Goal: Check status: Check status

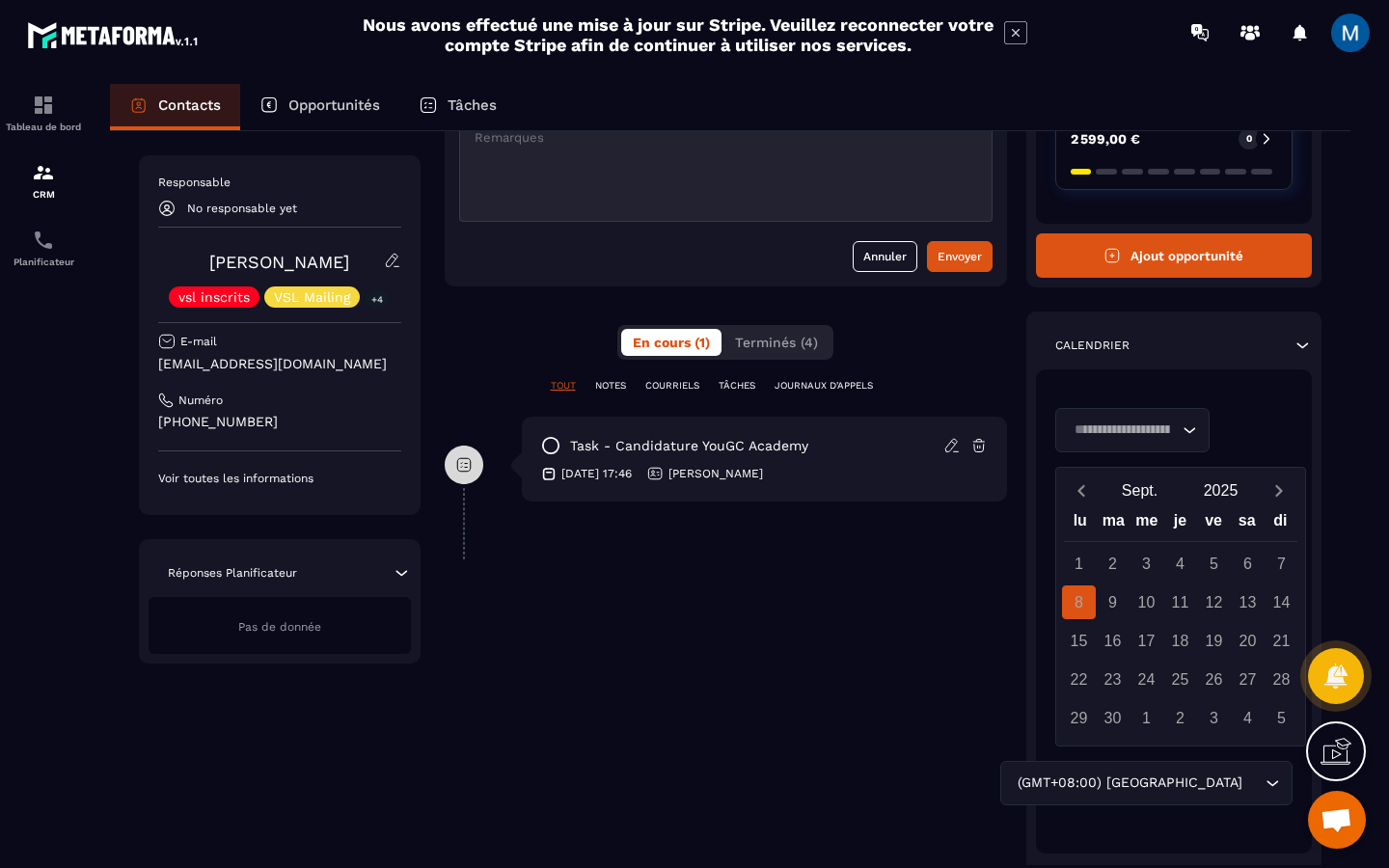
scroll to position [266, 0]
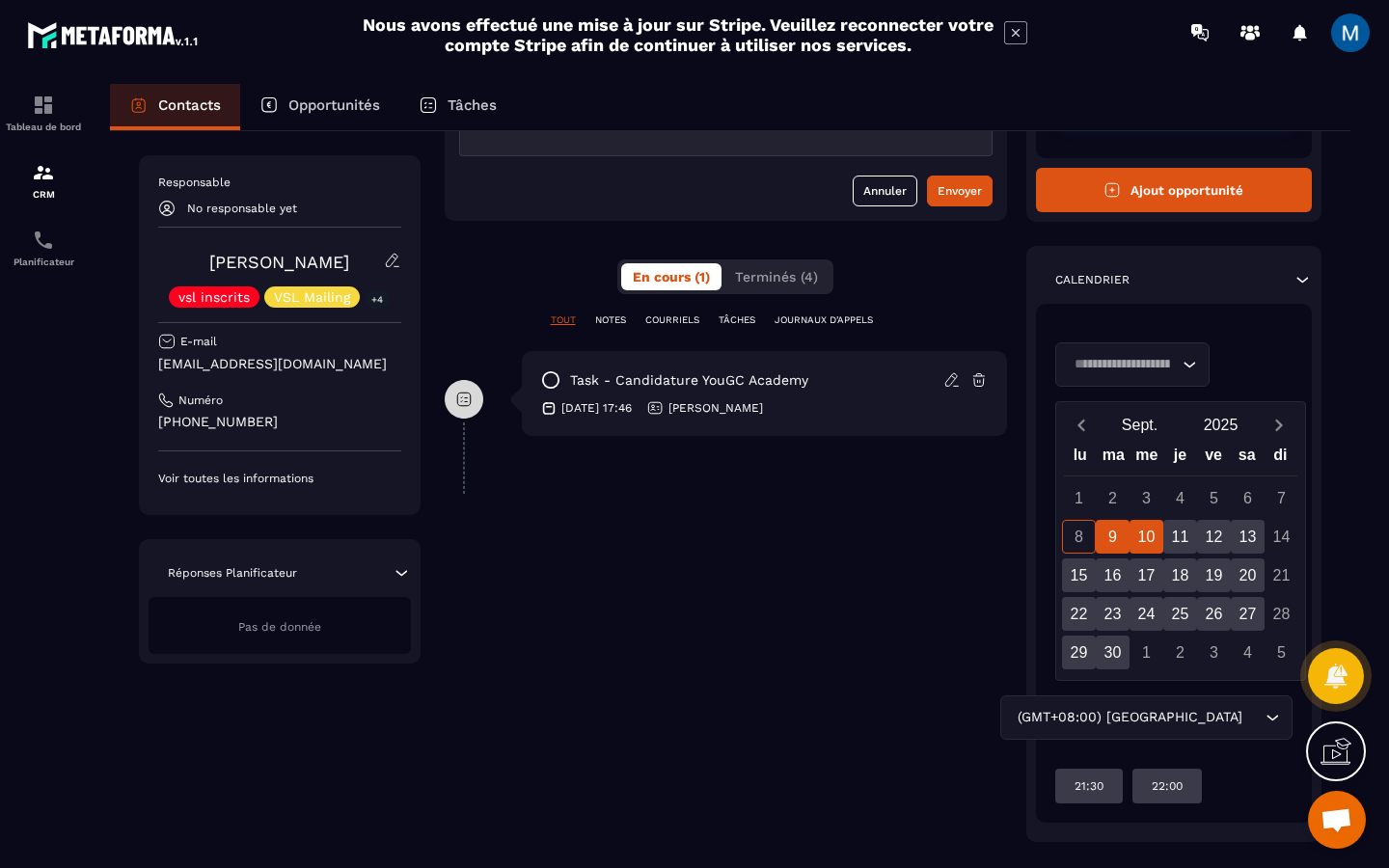
click at [1142, 540] on div "10" at bounding box center [1146, 536] width 33 height 33
click at [1171, 530] on div "11" at bounding box center [1181, 536] width 33 height 33
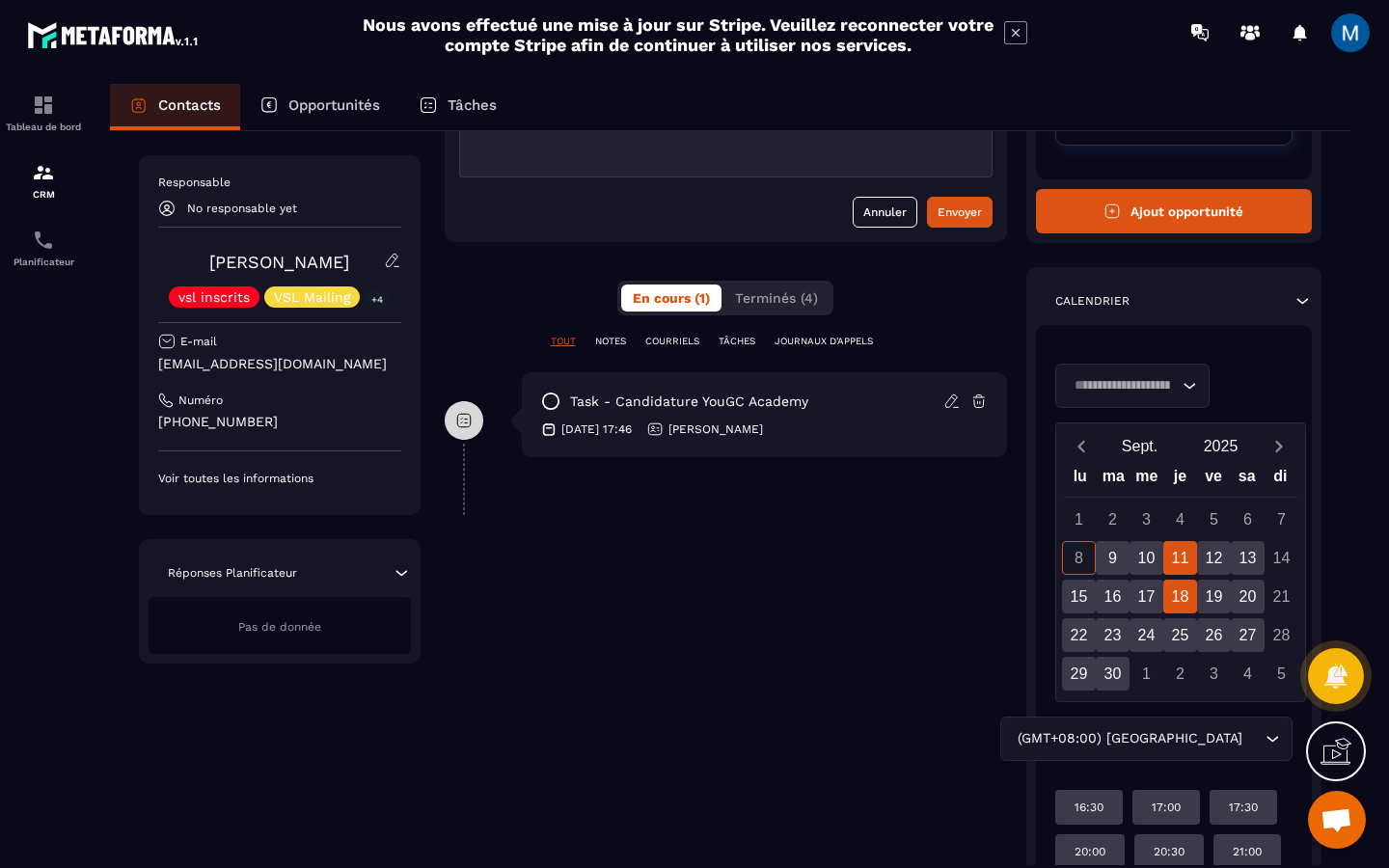
scroll to position [218, 0]
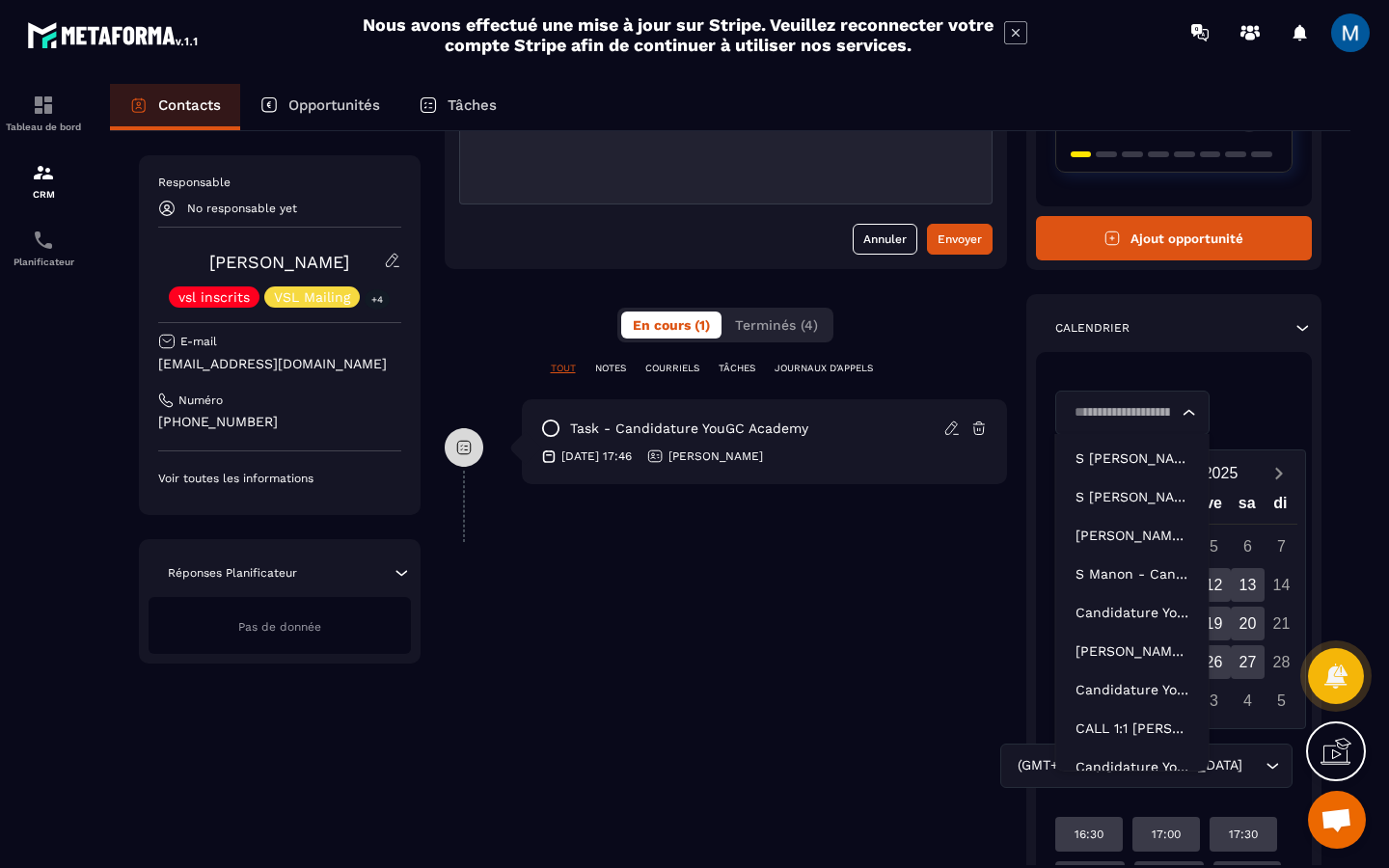
click at [1190, 415] on icon "Search for option" at bounding box center [1189, 413] width 20 height 20
click at [1124, 588] on li "S Manon - Candidature YouGC Academy" at bounding box center [1133, 573] width 153 height 38
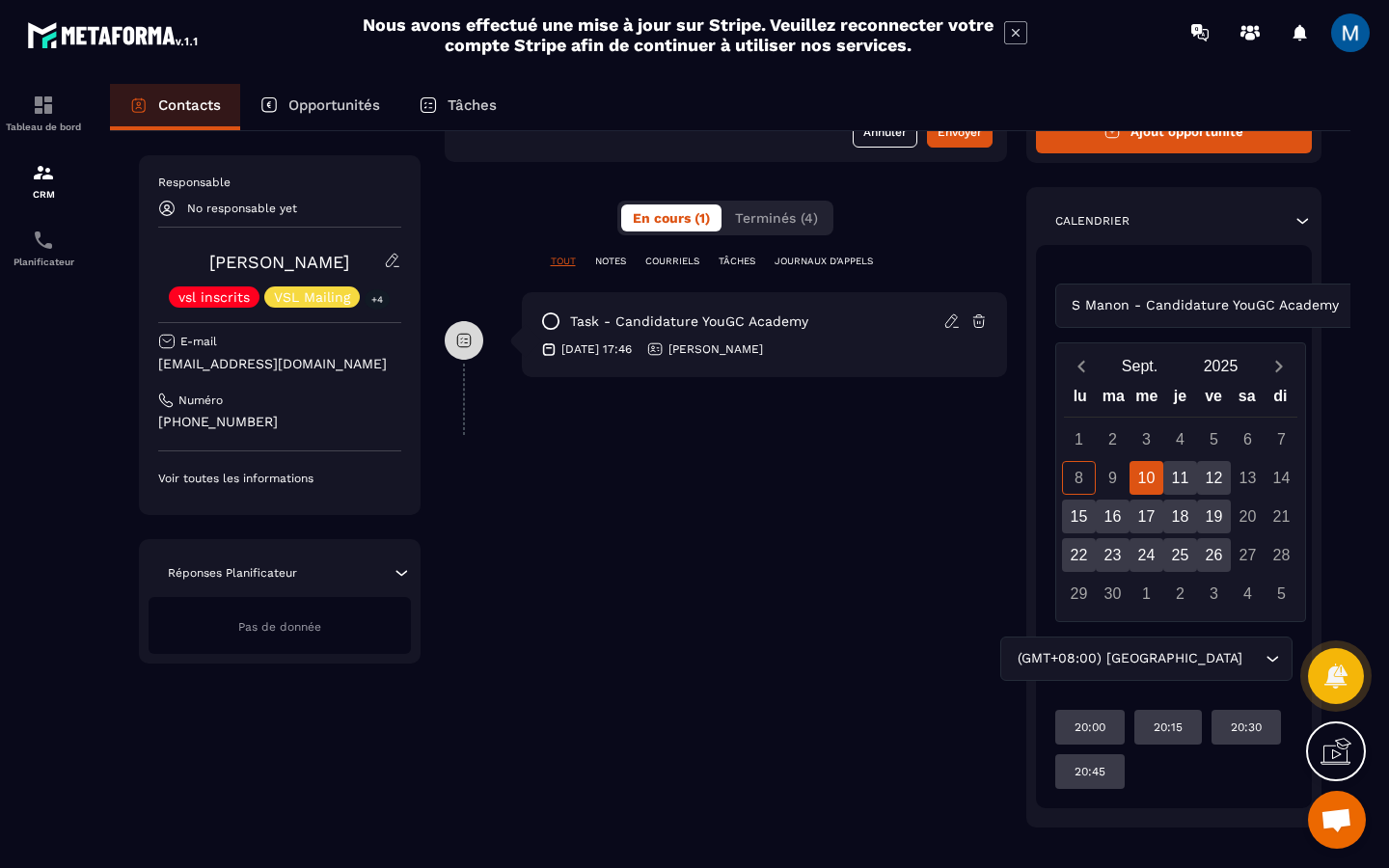
scroll to position [329, 0]
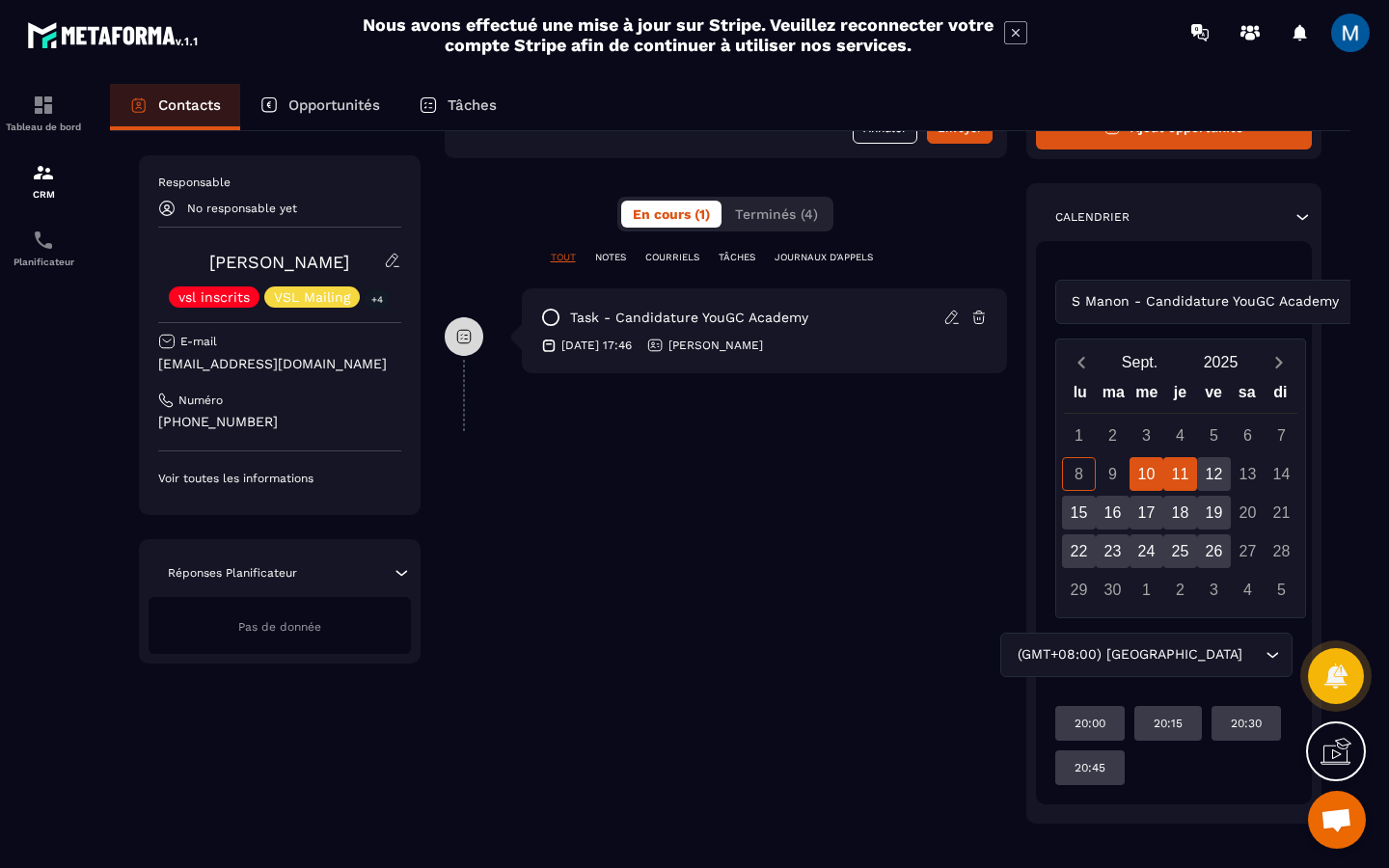
click at [1185, 483] on div "11" at bounding box center [1181, 474] width 33 height 33
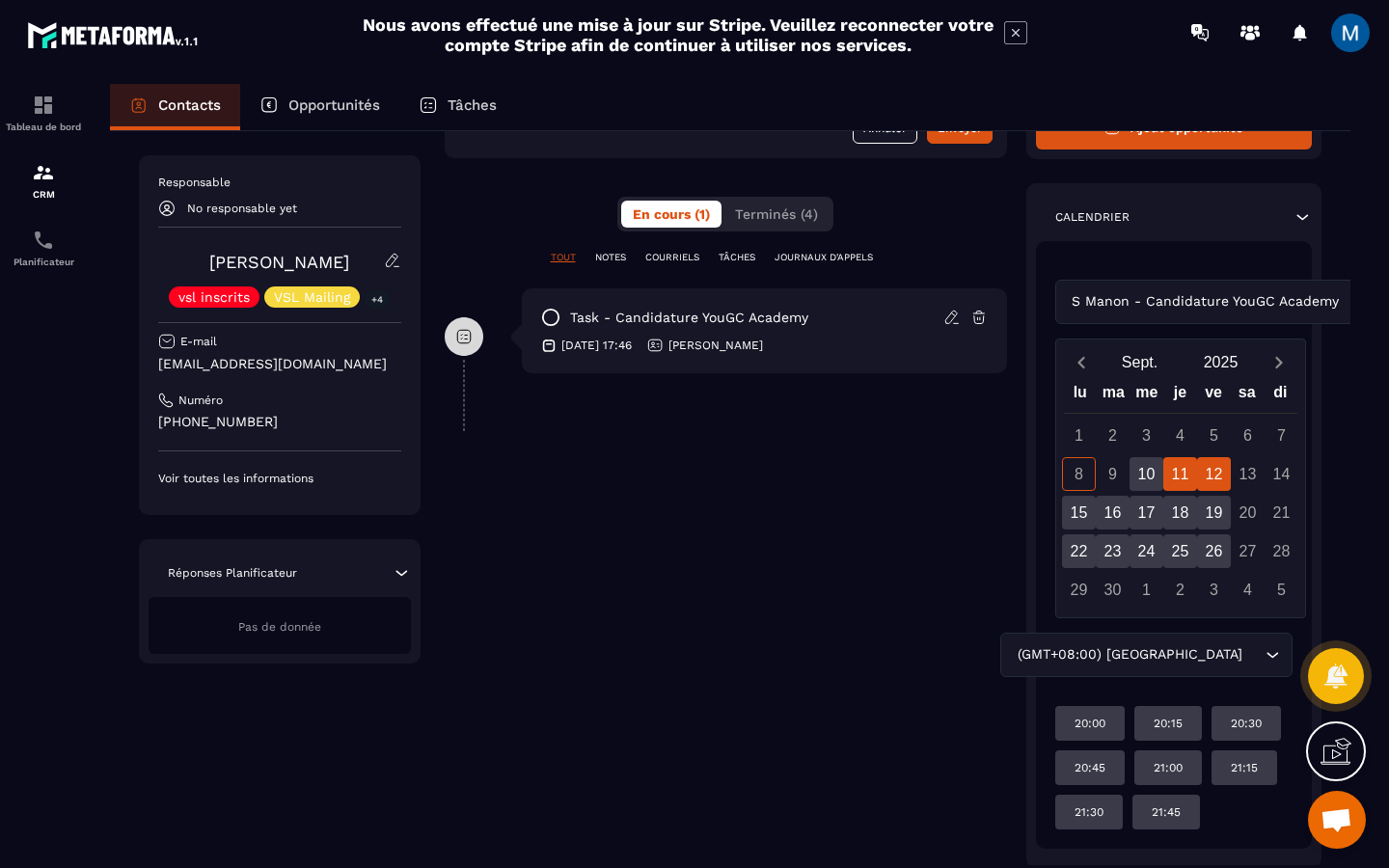
click at [1209, 480] on div "12" at bounding box center [1214, 474] width 33 height 33
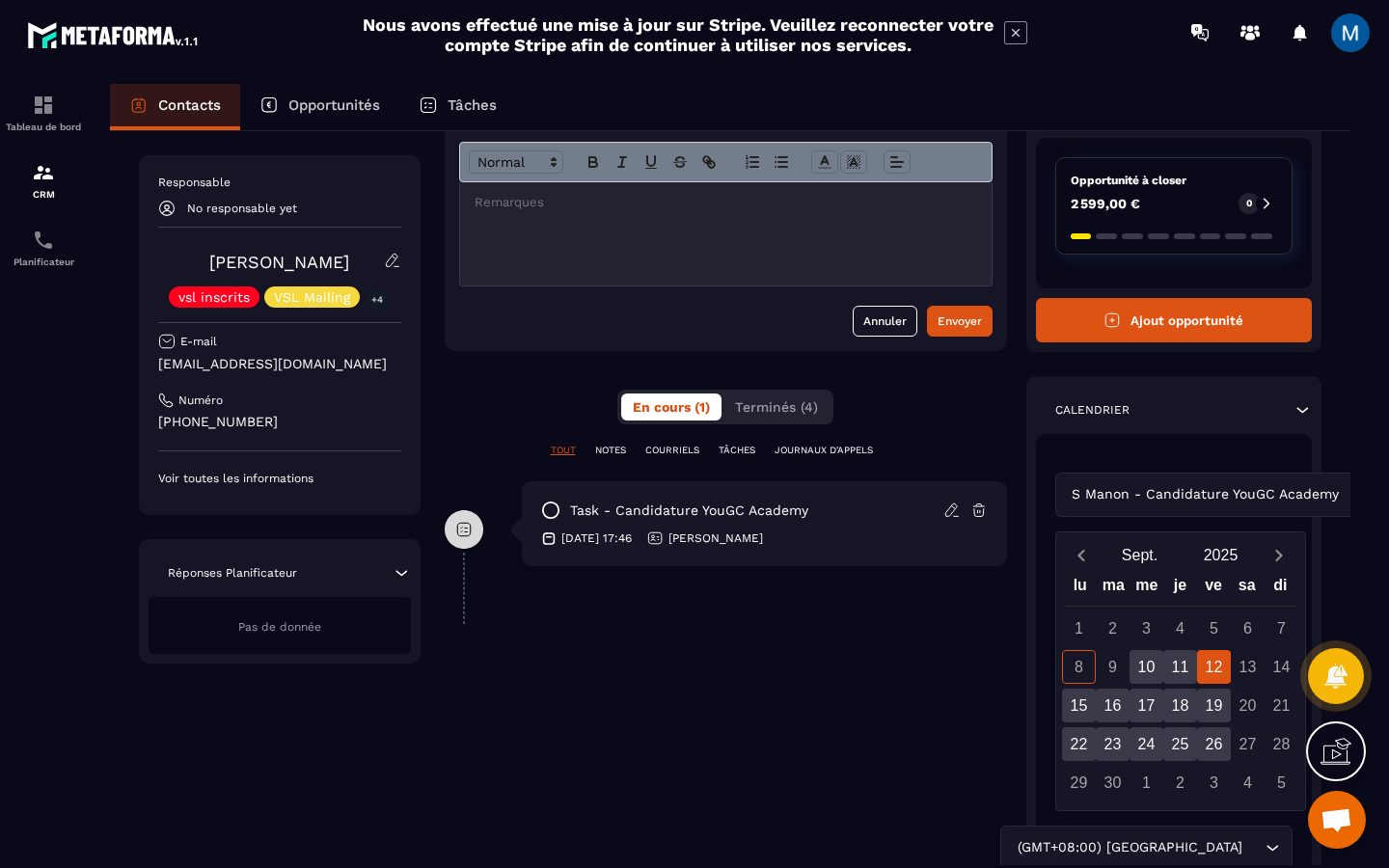
scroll to position [0, 0]
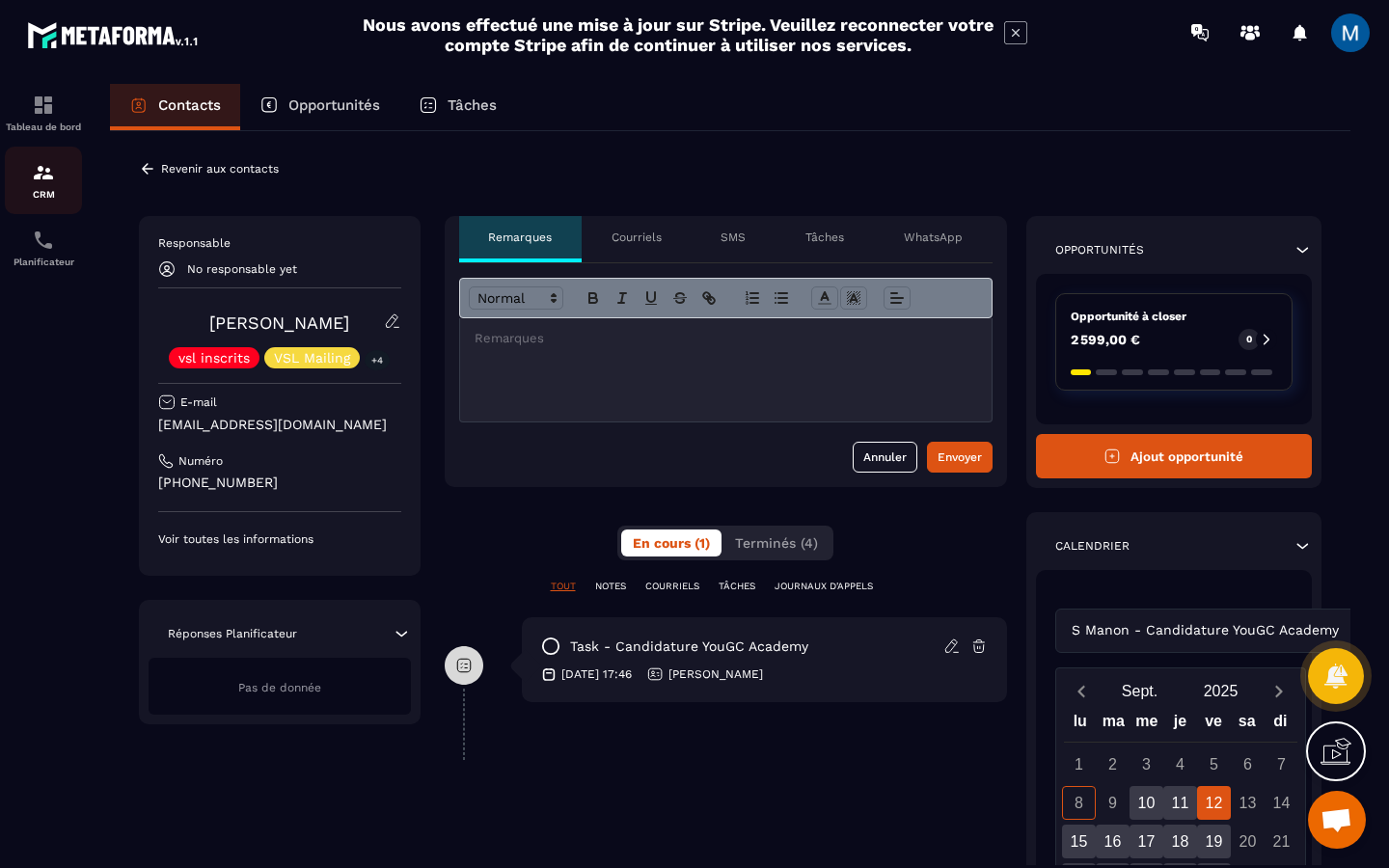
click at [65, 182] on div "CRM" at bounding box center [43, 180] width 77 height 38
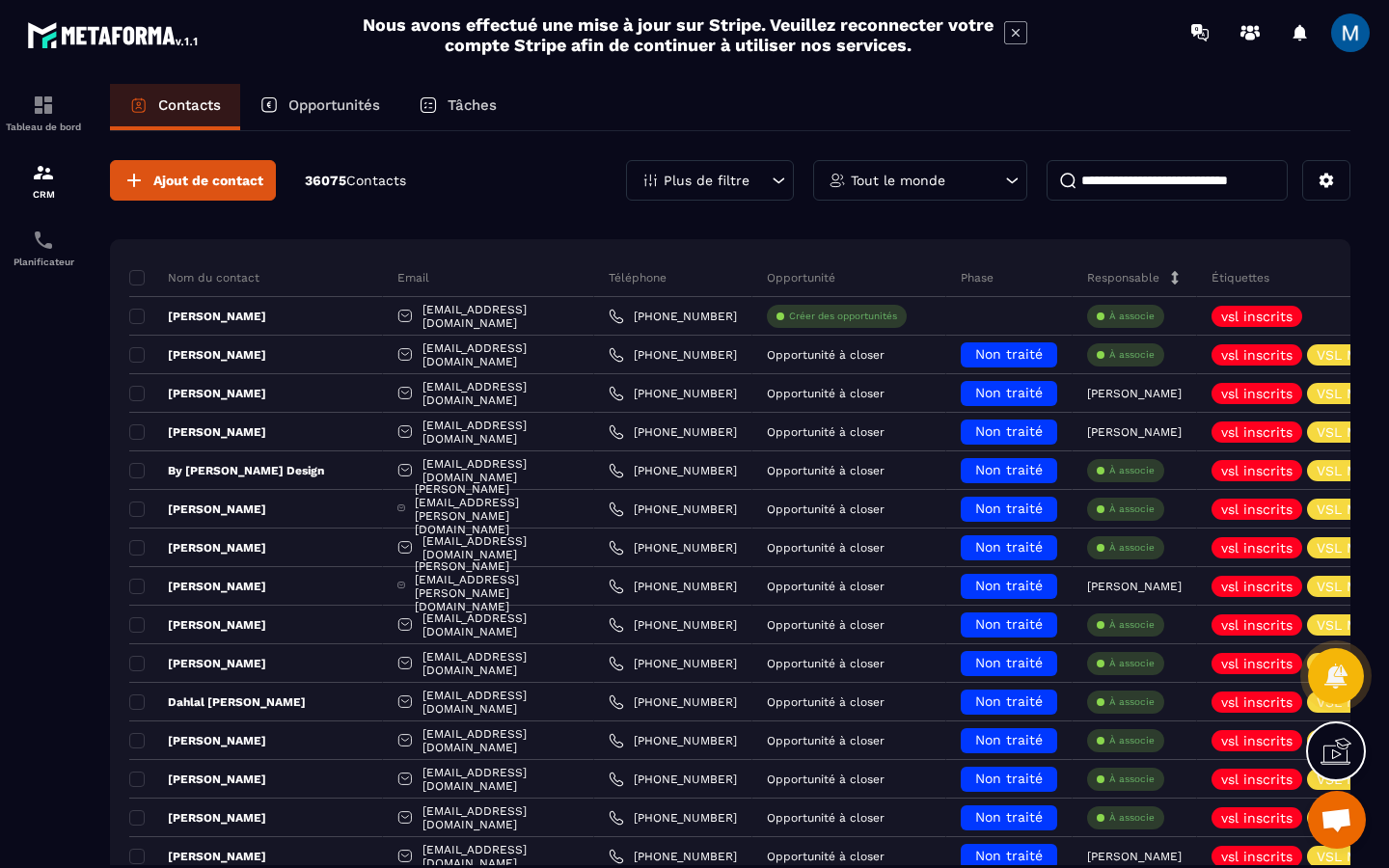
click at [366, 120] on div "Opportunités" at bounding box center [319, 107] width 160 height 46
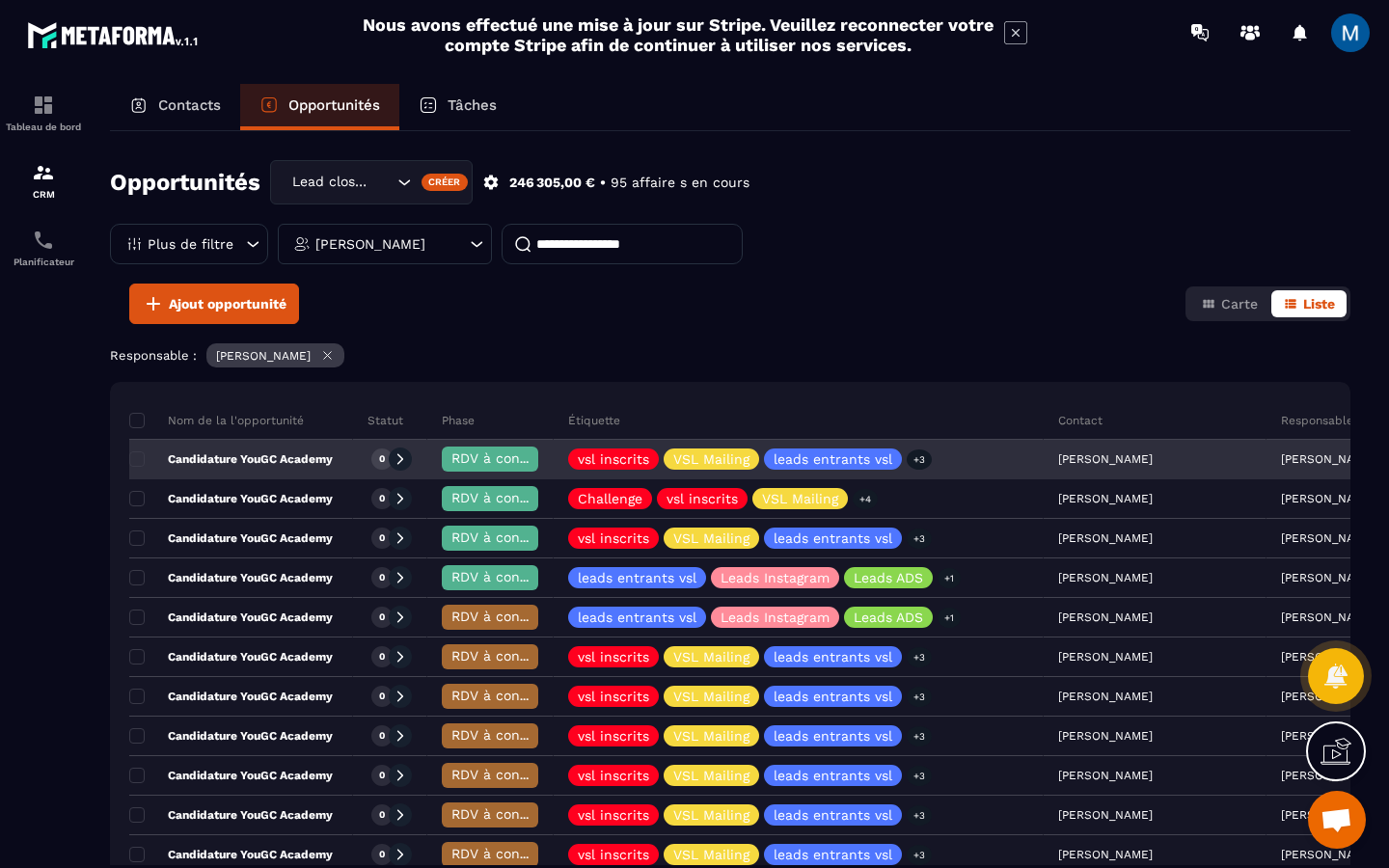
click at [288, 456] on p "Candidature YouGC Academy" at bounding box center [231, 459] width 204 height 16
